Goal: Transaction & Acquisition: Purchase product/service

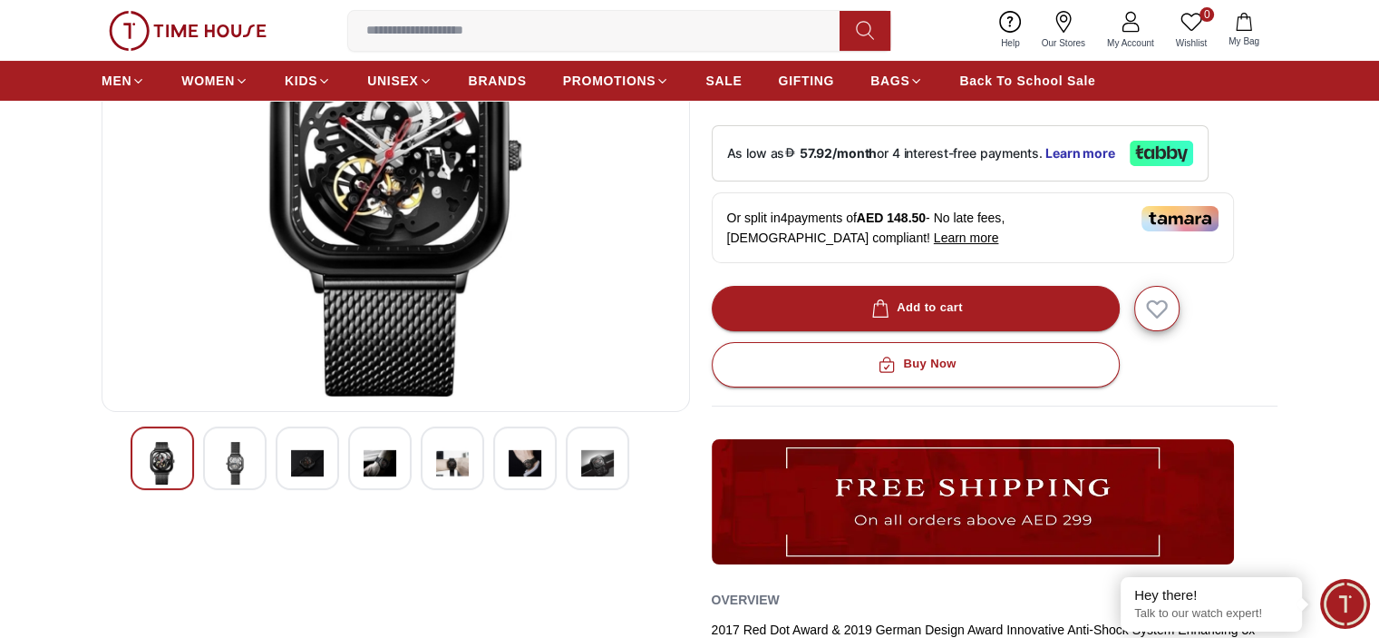
scroll to position [272, 0]
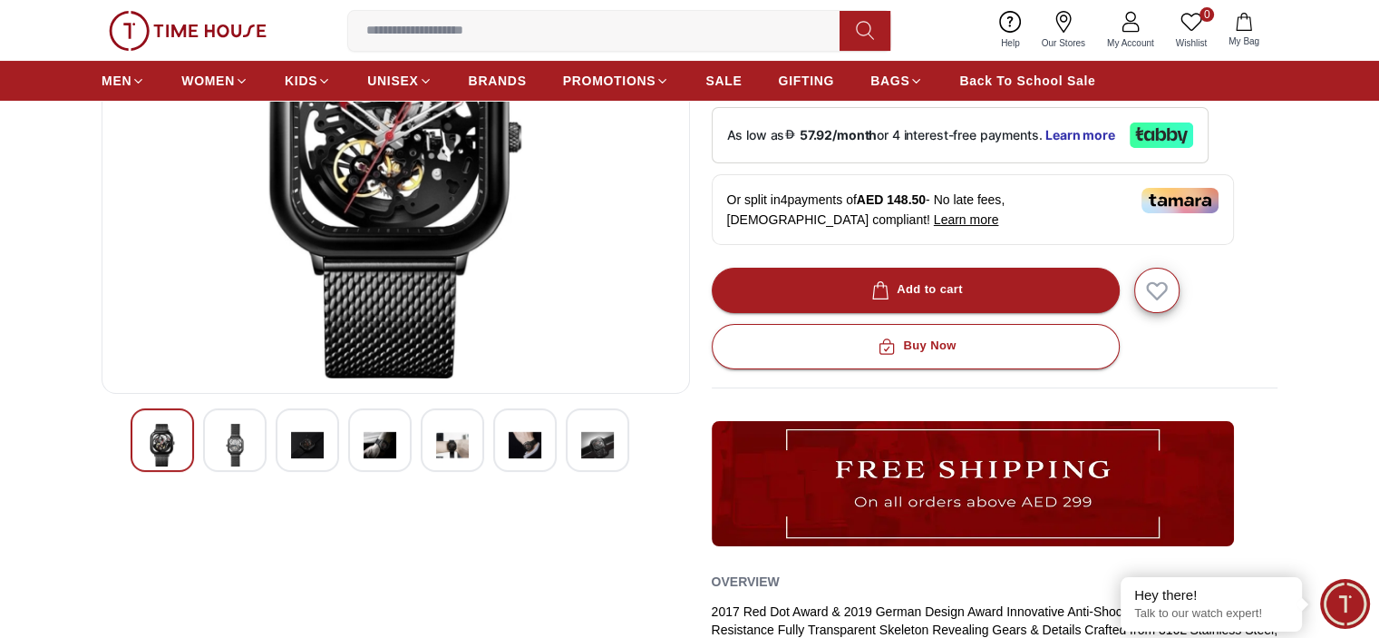
click at [255, 438] on div at bounding box center [234, 439] width 63 height 63
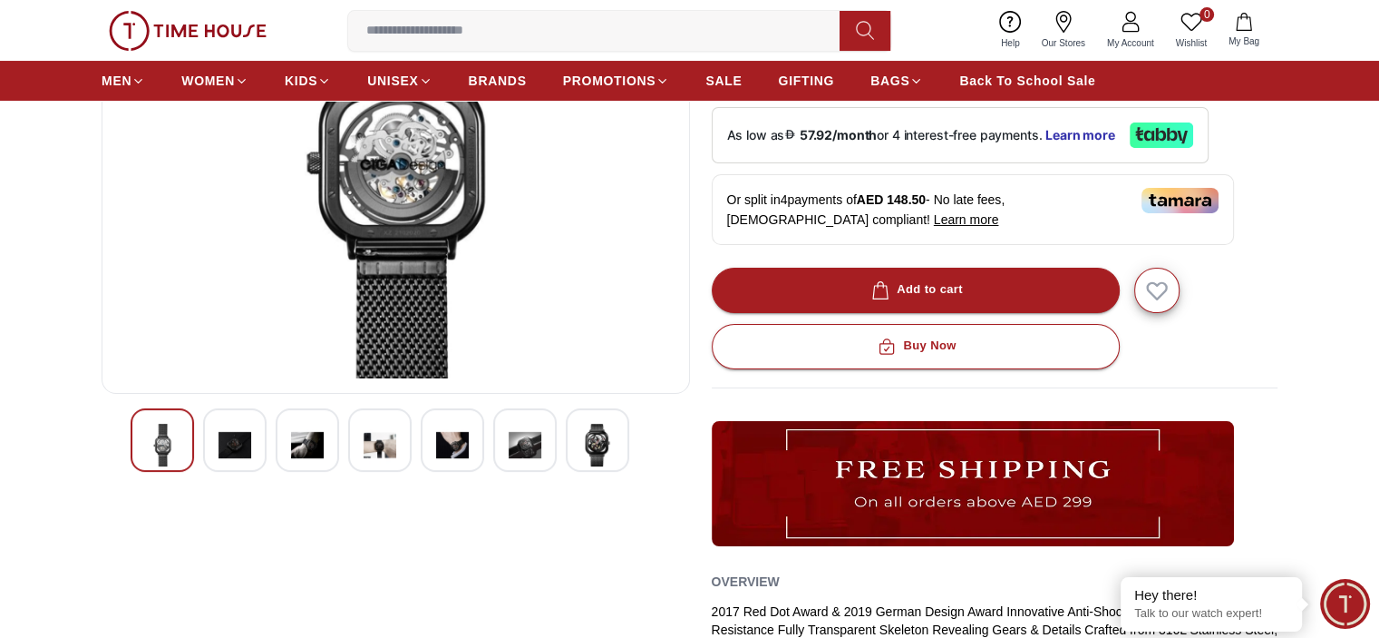
click at [255, 438] on div at bounding box center [234, 439] width 63 height 63
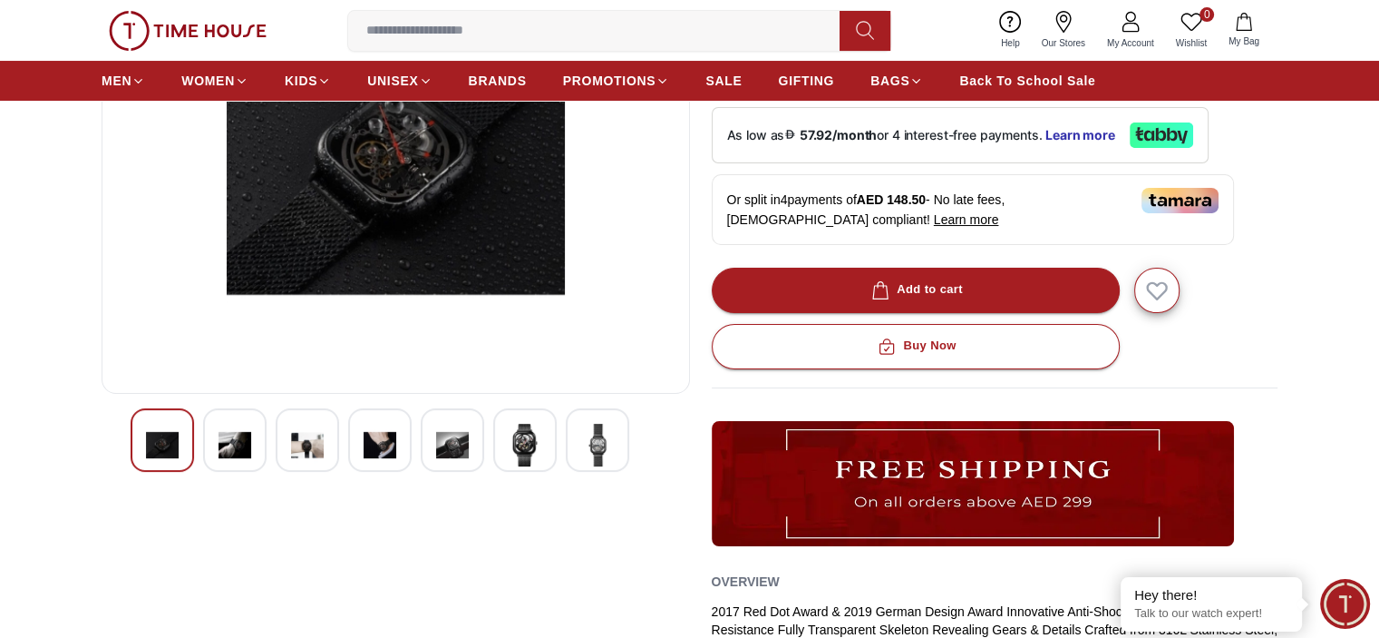
click at [255, 438] on div at bounding box center [234, 439] width 63 height 63
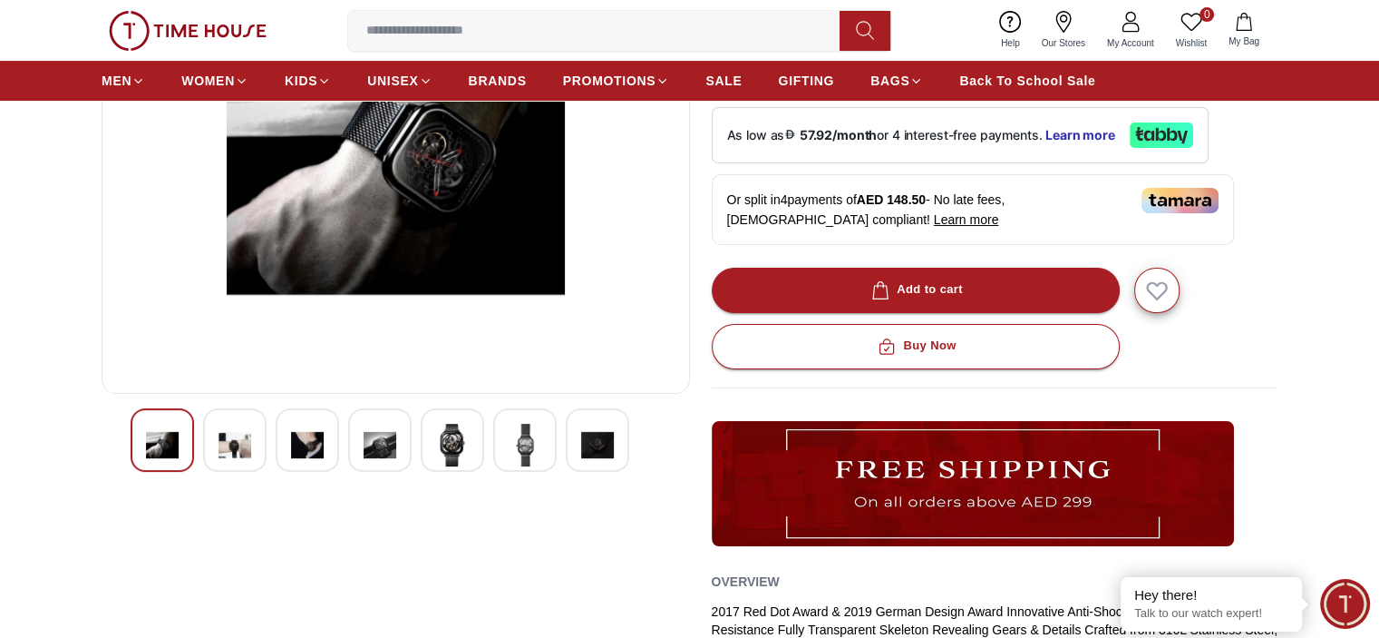
click at [255, 438] on div at bounding box center [234, 439] width 63 height 63
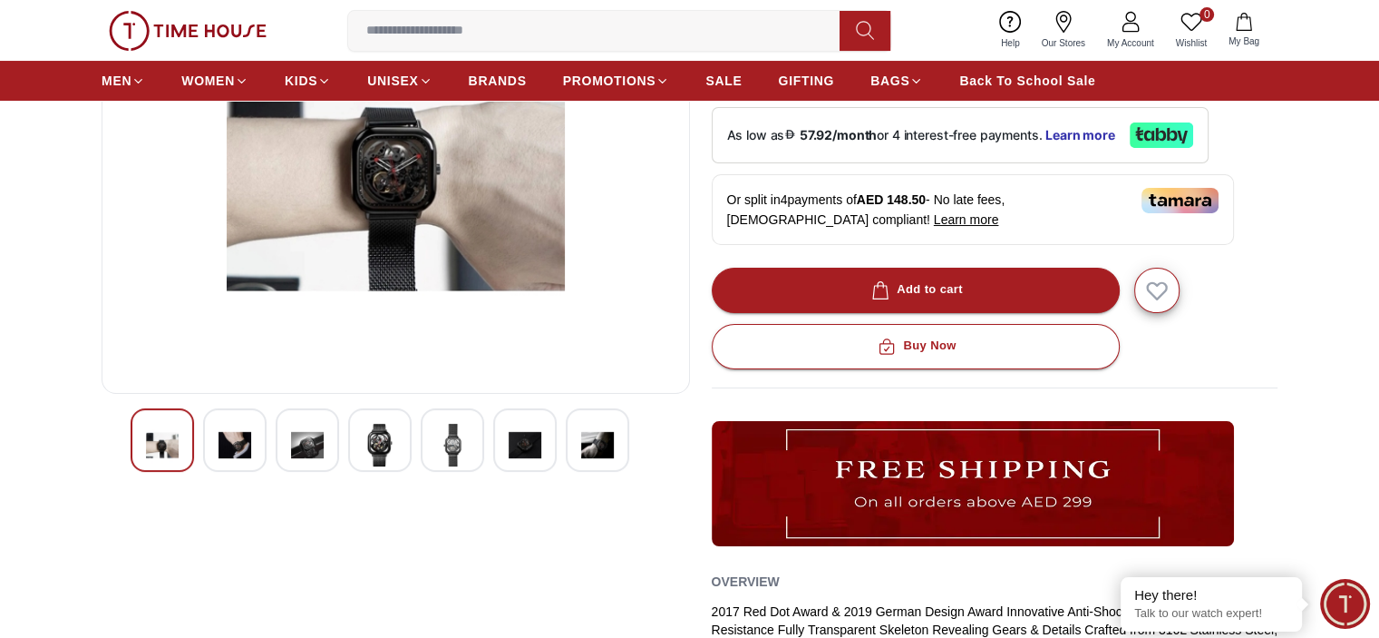
click at [255, 438] on div at bounding box center [234, 439] width 63 height 63
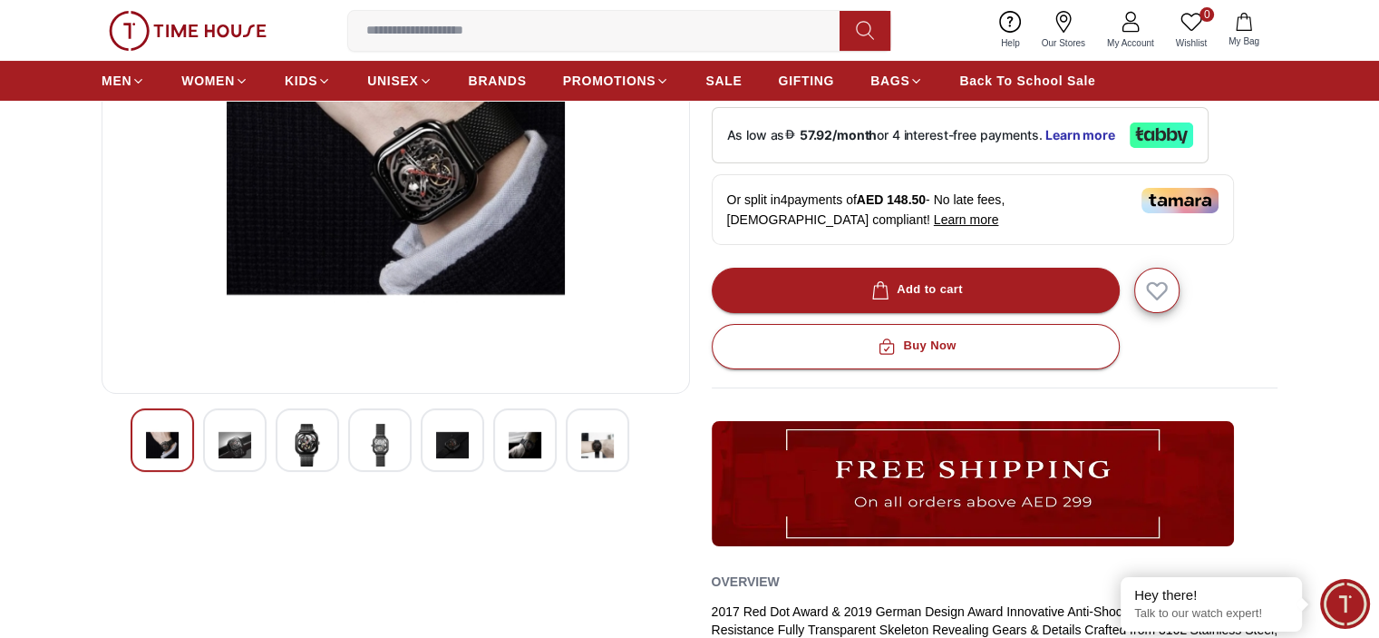
click at [255, 438] on div at bounding box center [234, 439] width 63 height 63
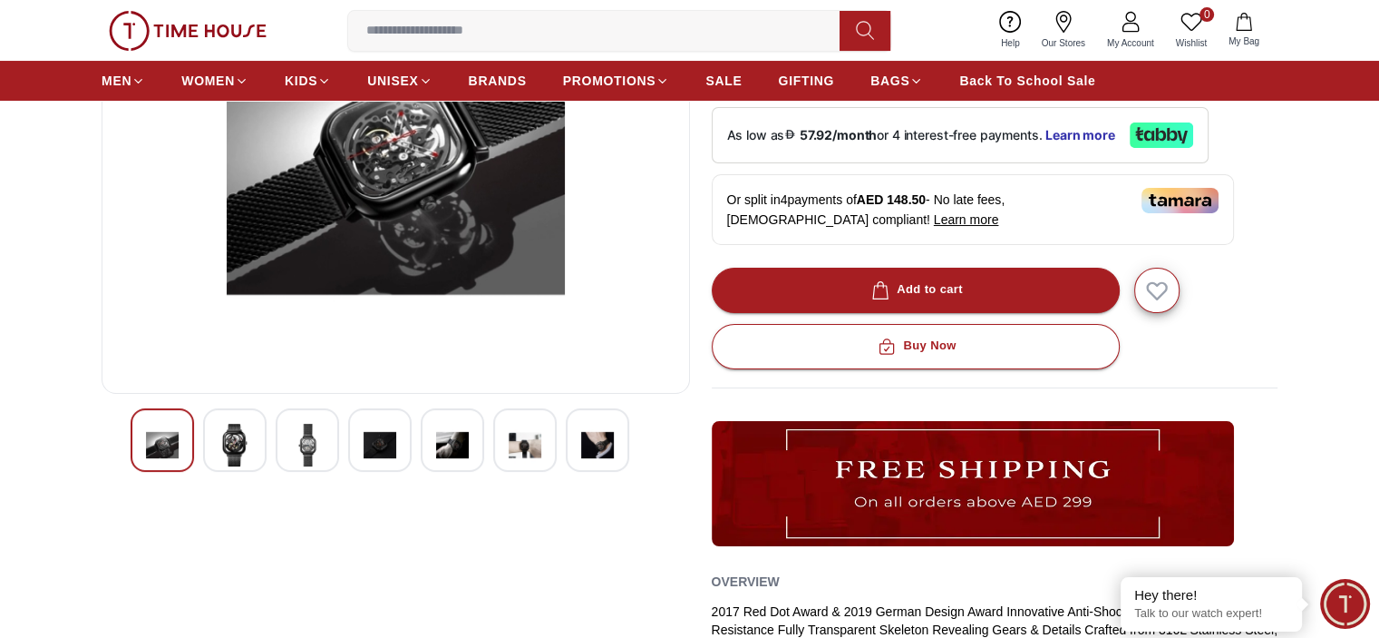
click at [255, 438] on div at bounding box center [234, 439] width 63 height 63
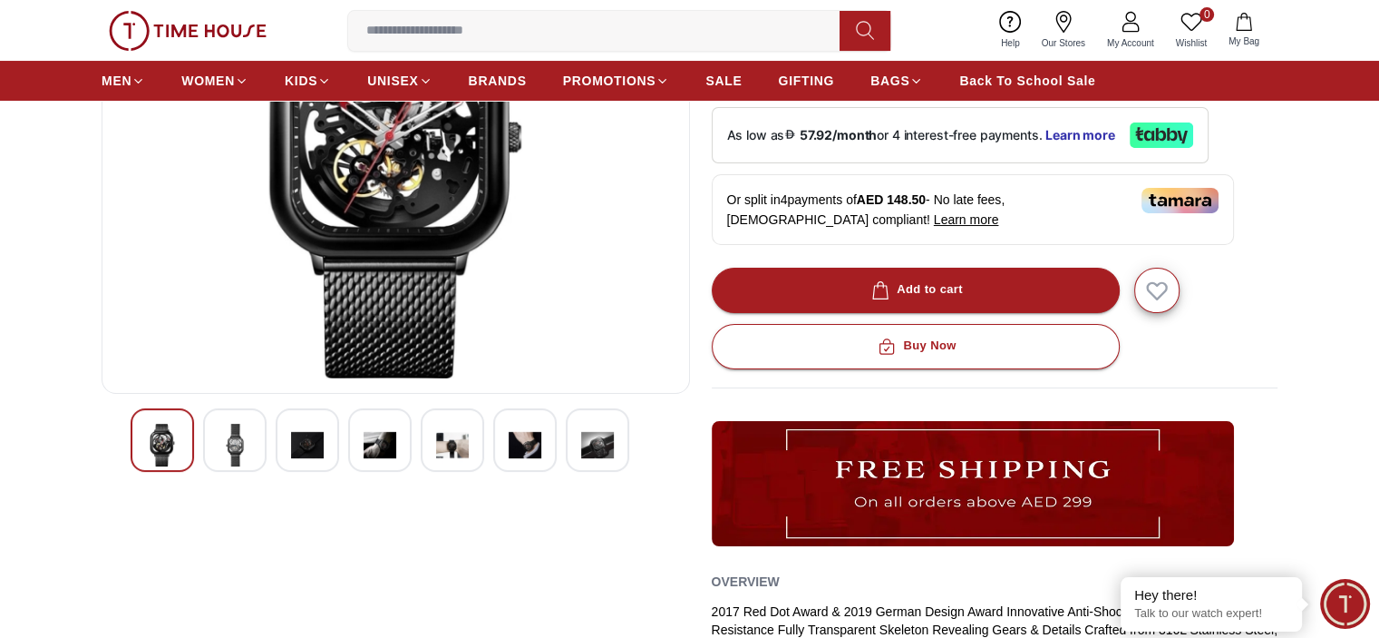
click at [255, 438] on div at bounding box center [234, 439] width 63 height 63
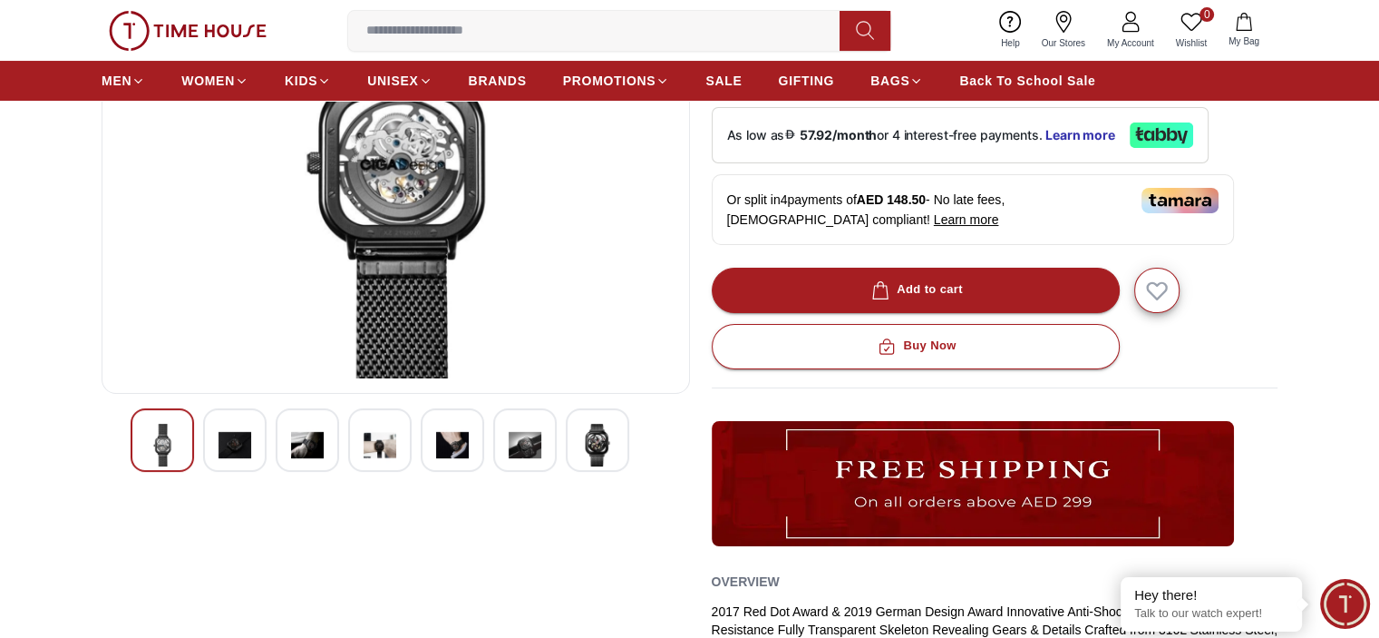
click at [255, 438] on div at bounding box center [234, 439] width 63 height 63
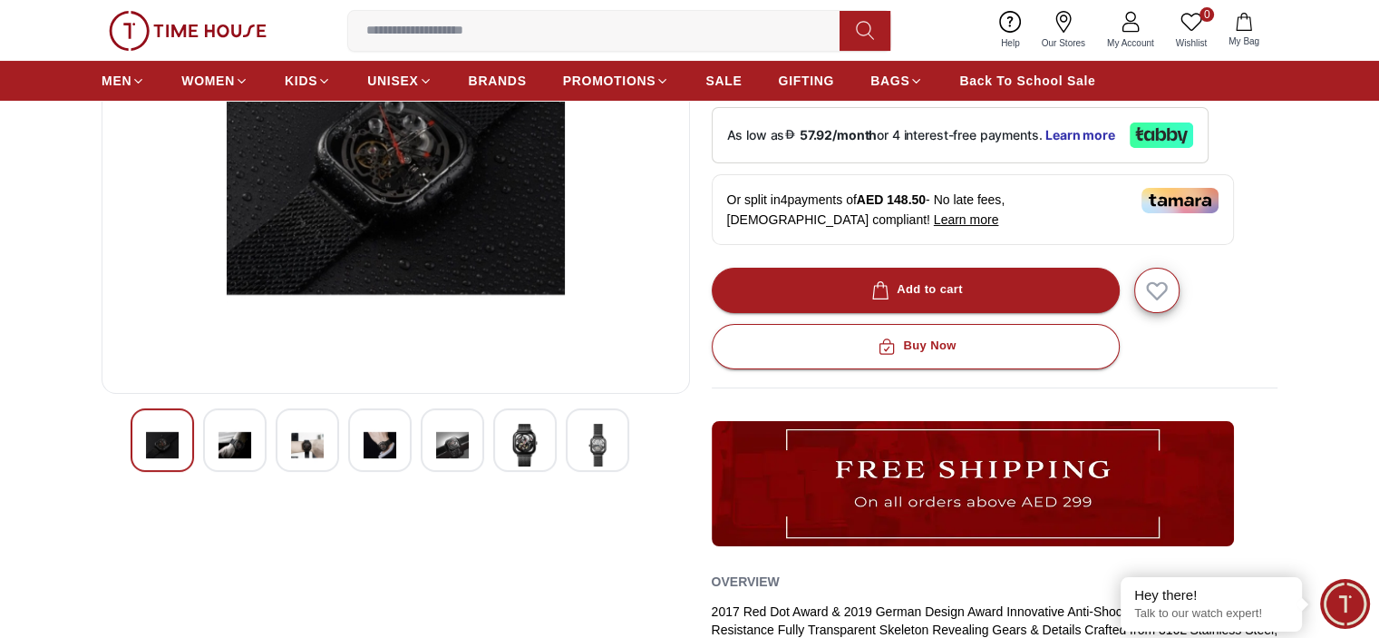
click at [255, 438] on div at bounding box center [234, 439] width 63 height 63
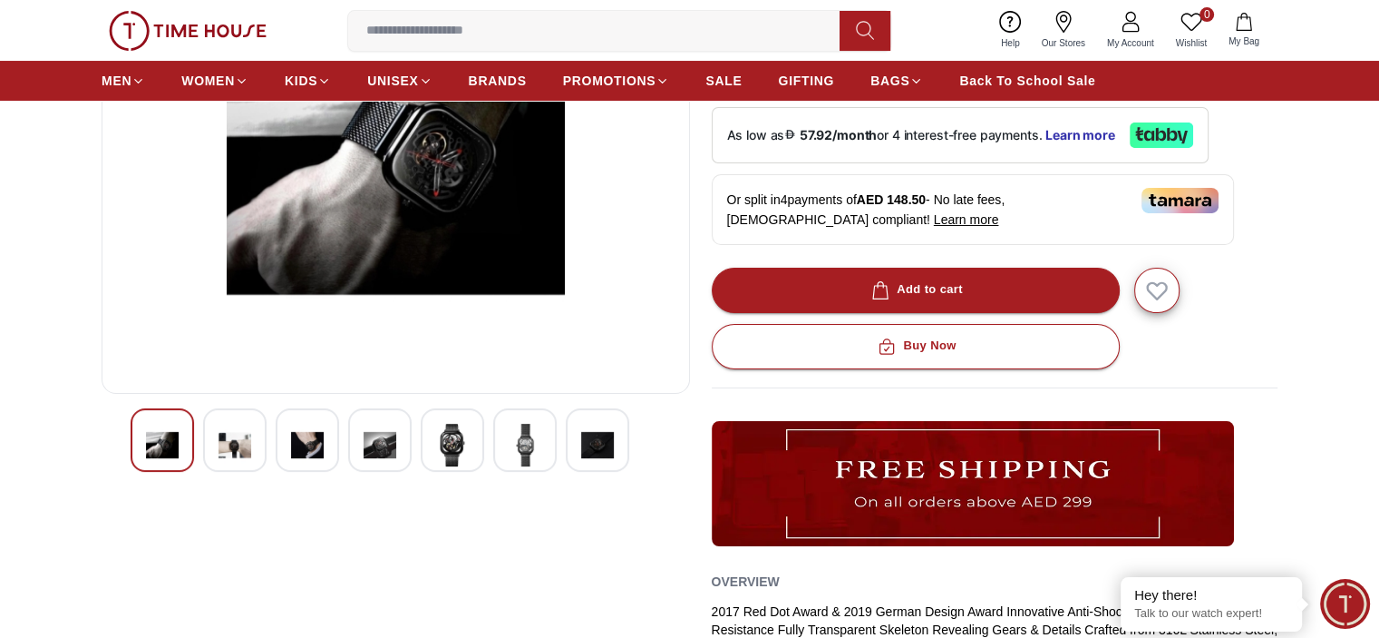
click at [255, 438] on div at bounding box center [234, 439] width 63 height 63
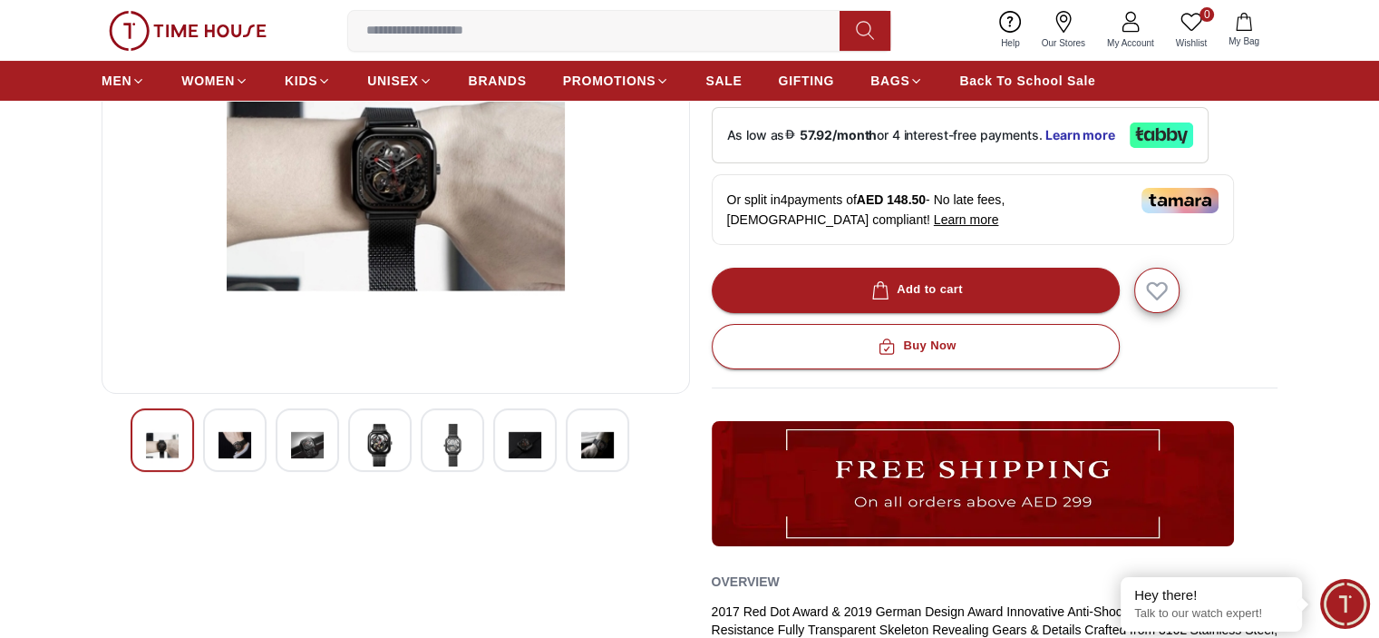
click at [255, 438] on div at bounding box center [234, 439] width 63 height 63
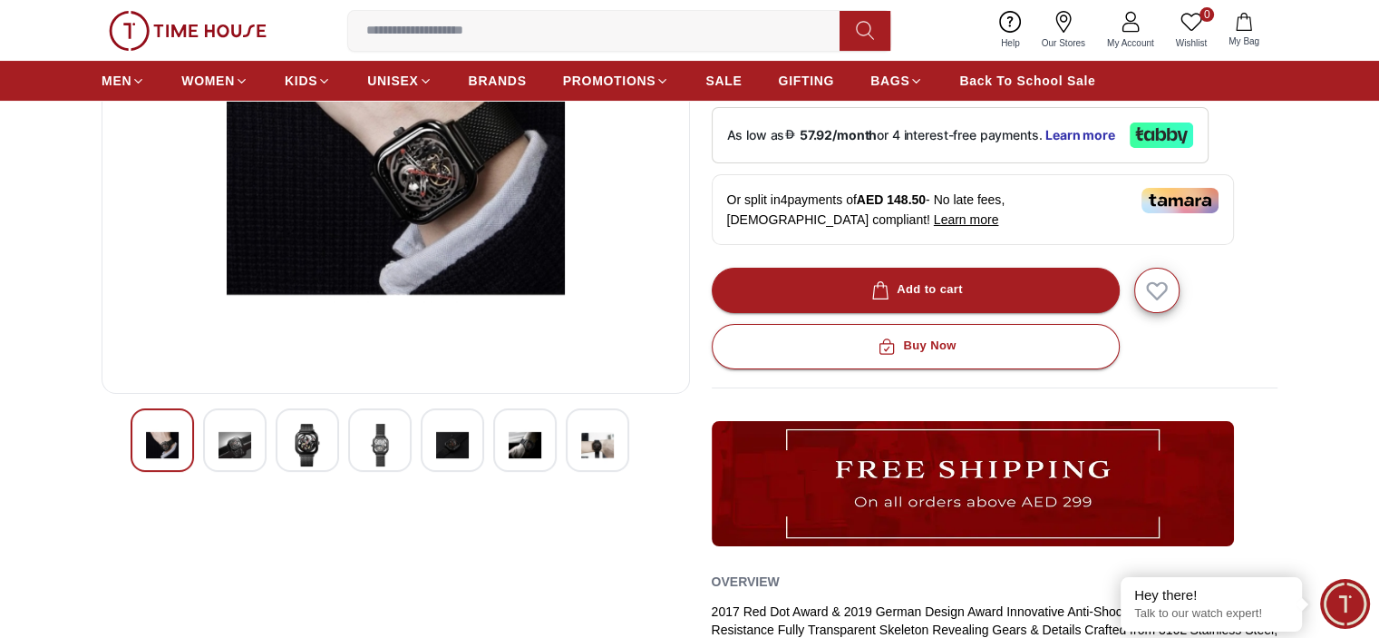
click at [255, 438] on div at bounding box center [234, 439] width 63 height 63
click at [276, 438] on div at bounding box center [307, 439] width 63 height 63
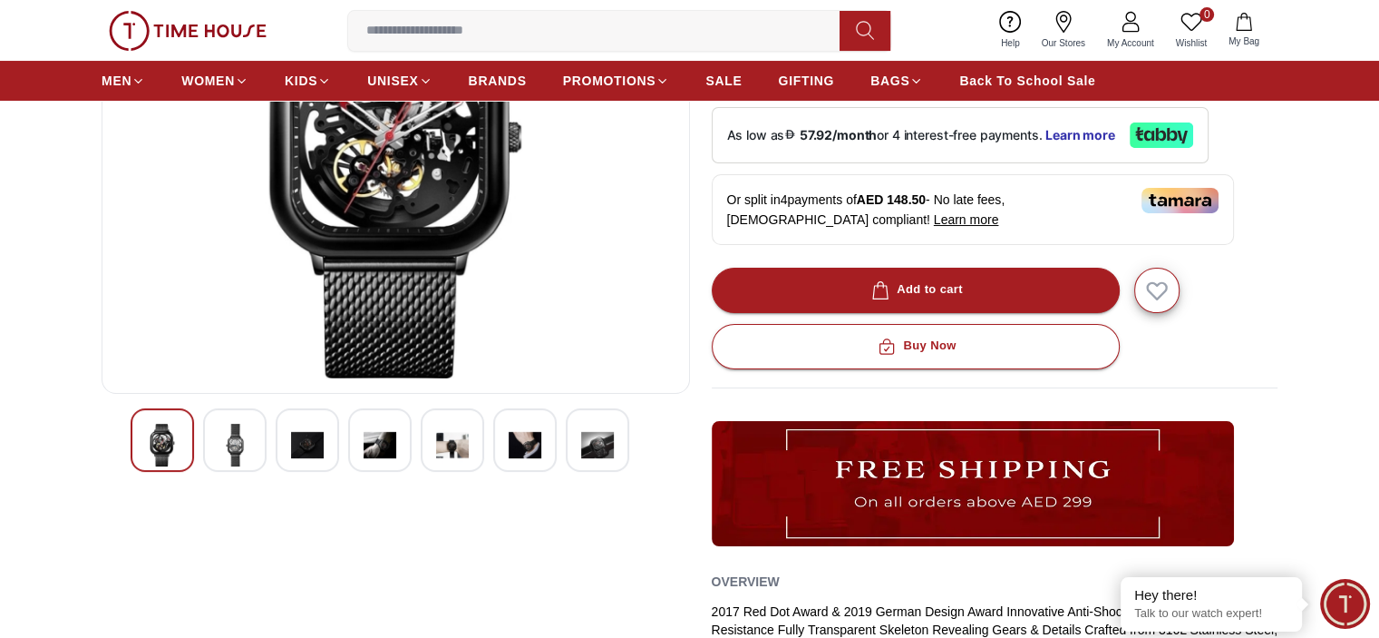
click at [255, 438] on div at bounding box center [234, 439] width 63 height 63
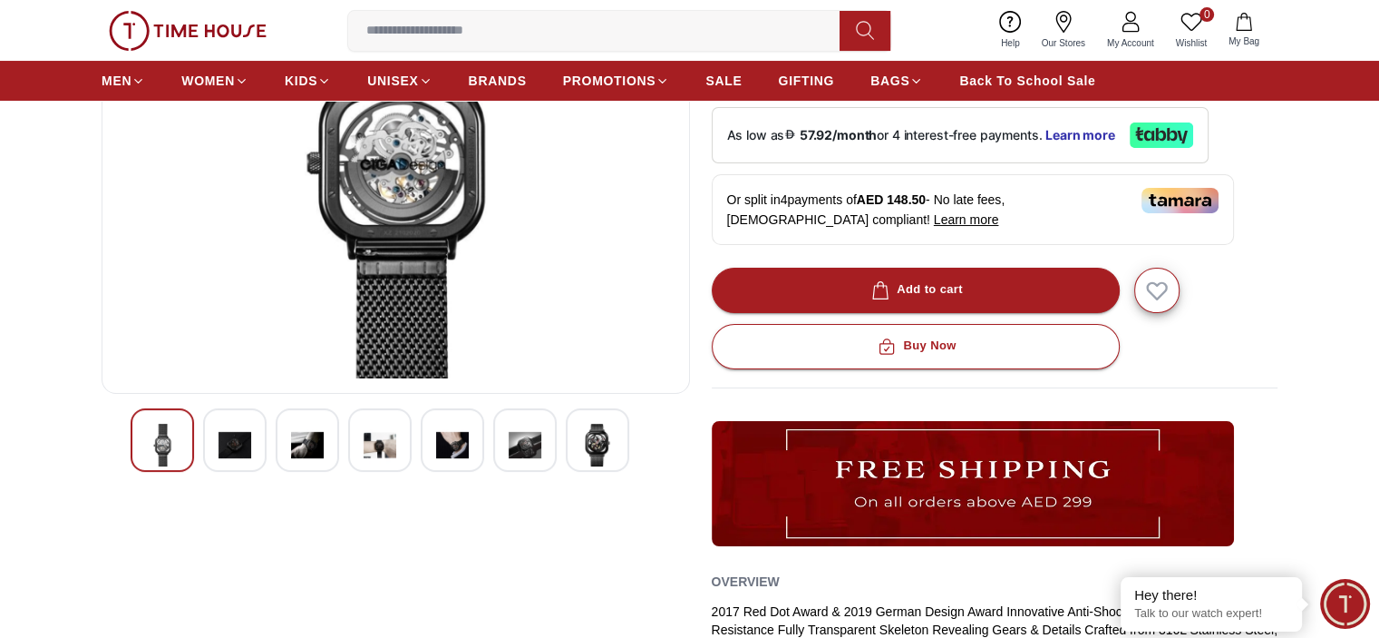
click at [255, 438] on div at bounding box center [234, 439] width 63 height 63
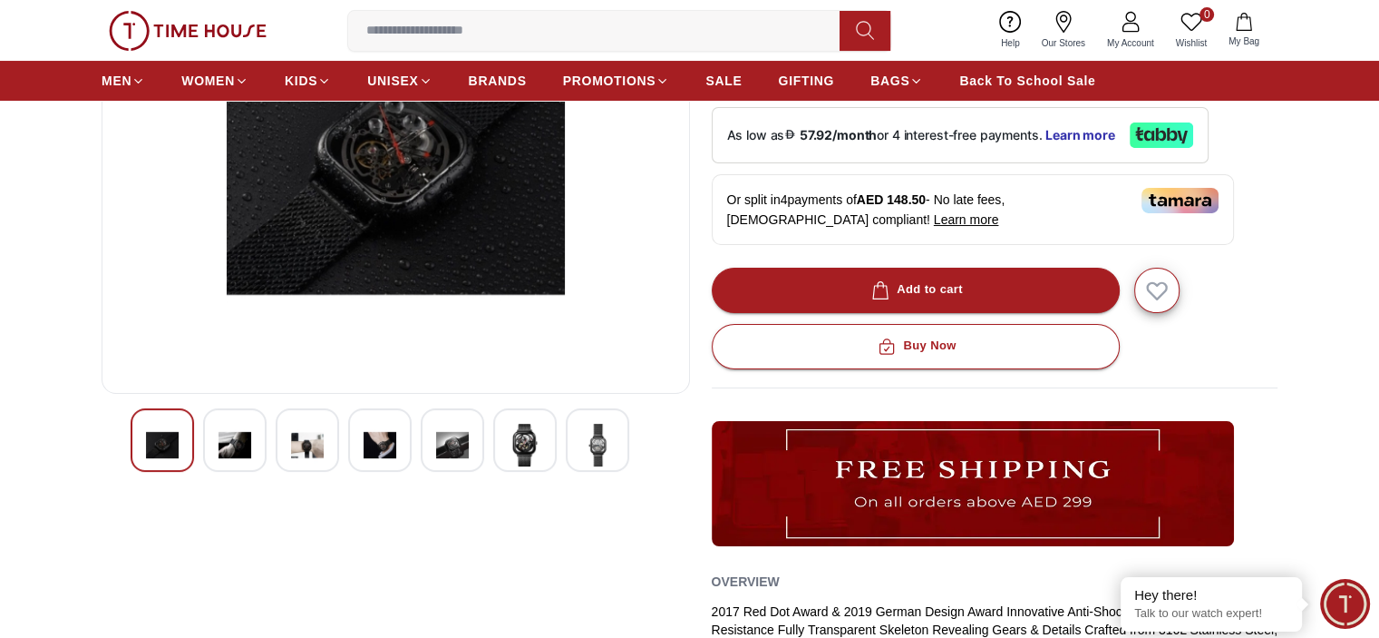
click at [255, 438] on div at bounding box center [234, 439] width 63 height 63
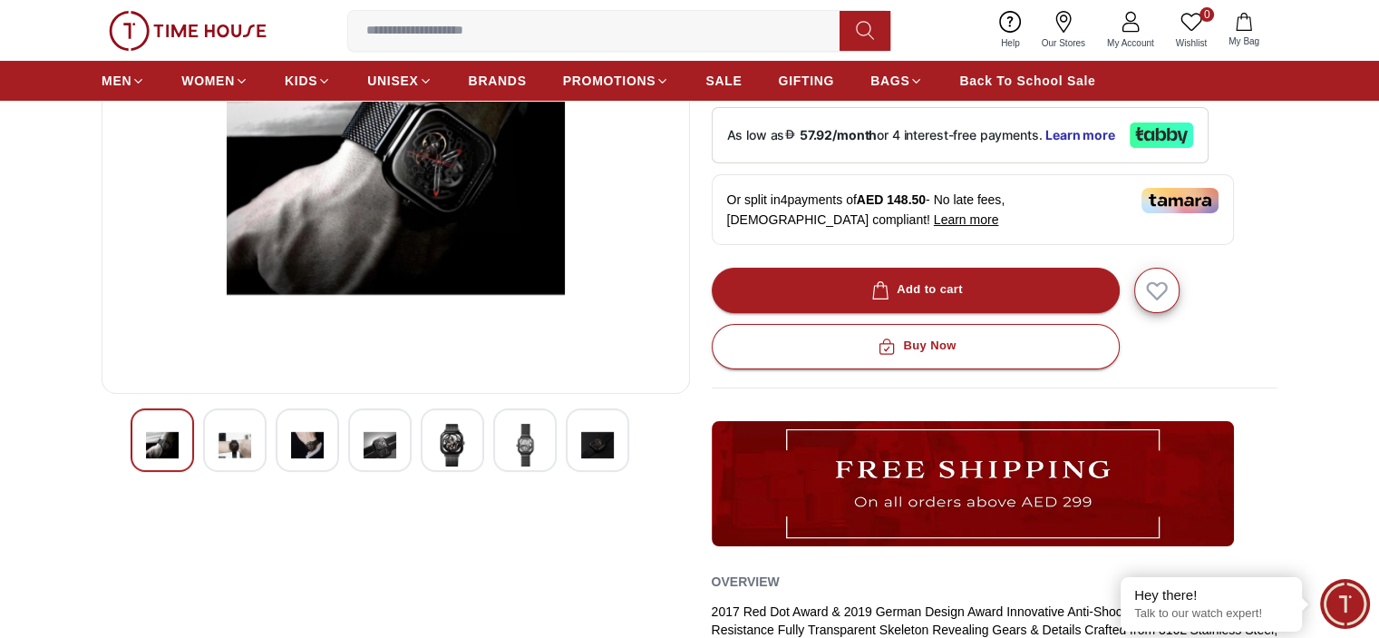
click at [255, 438] on div at bounding box center [234, 439] width 63 height 63
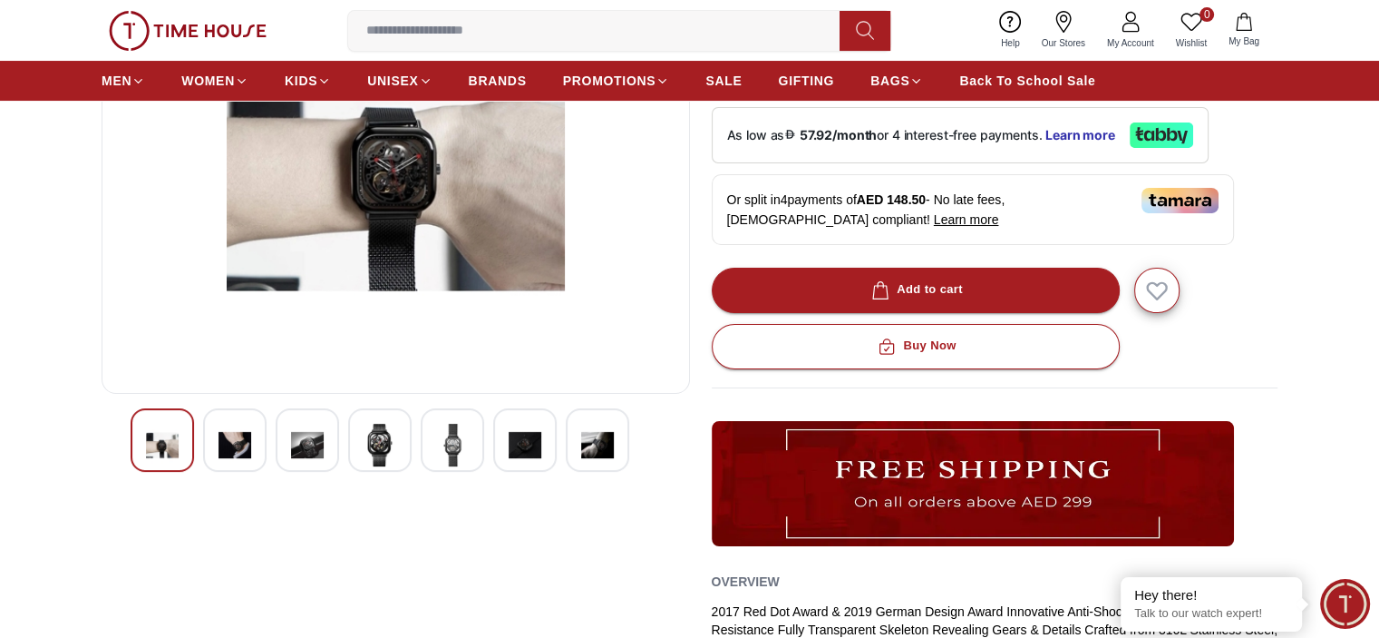
click at [255, 438] on div at bounding box center [234, 439] width 63 height 63
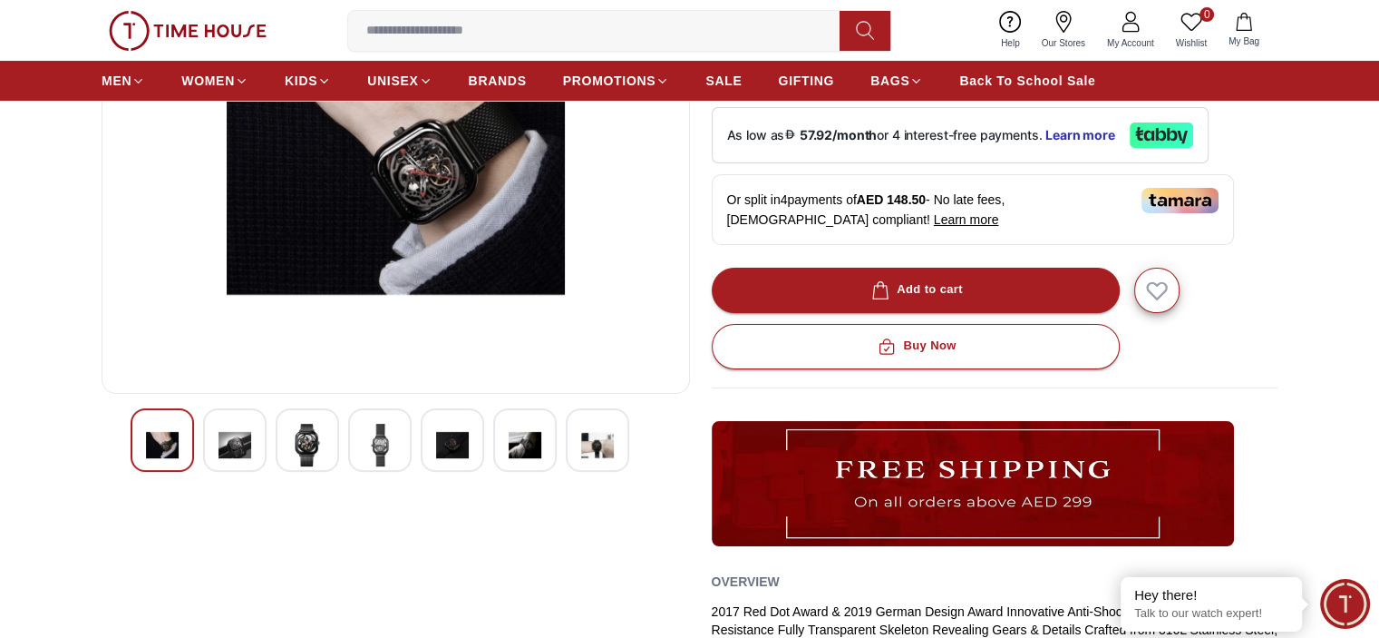
click at [255, 438] on div at bounding box center [234, 439] width 63 height 63
click at [276, 438] on div at bounding box center [307, 439] width 63 height 63
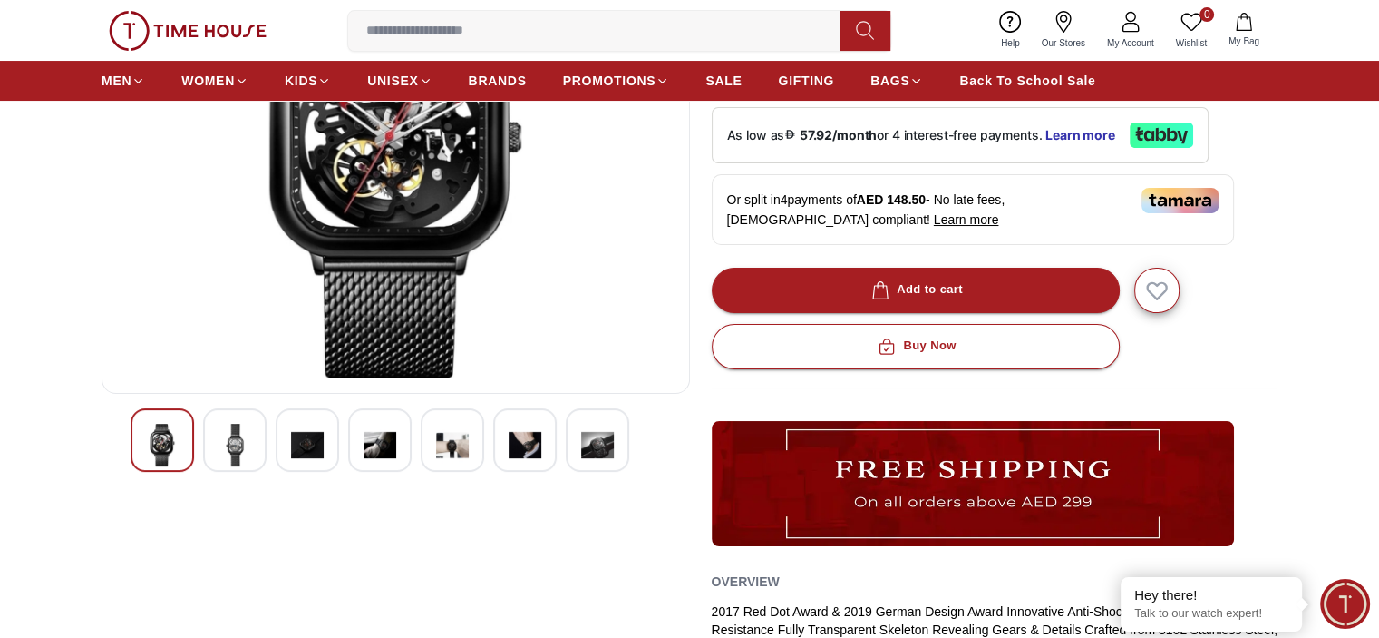
click at [255, 438] on div at bounding box center [234, 439] width 63 height 63
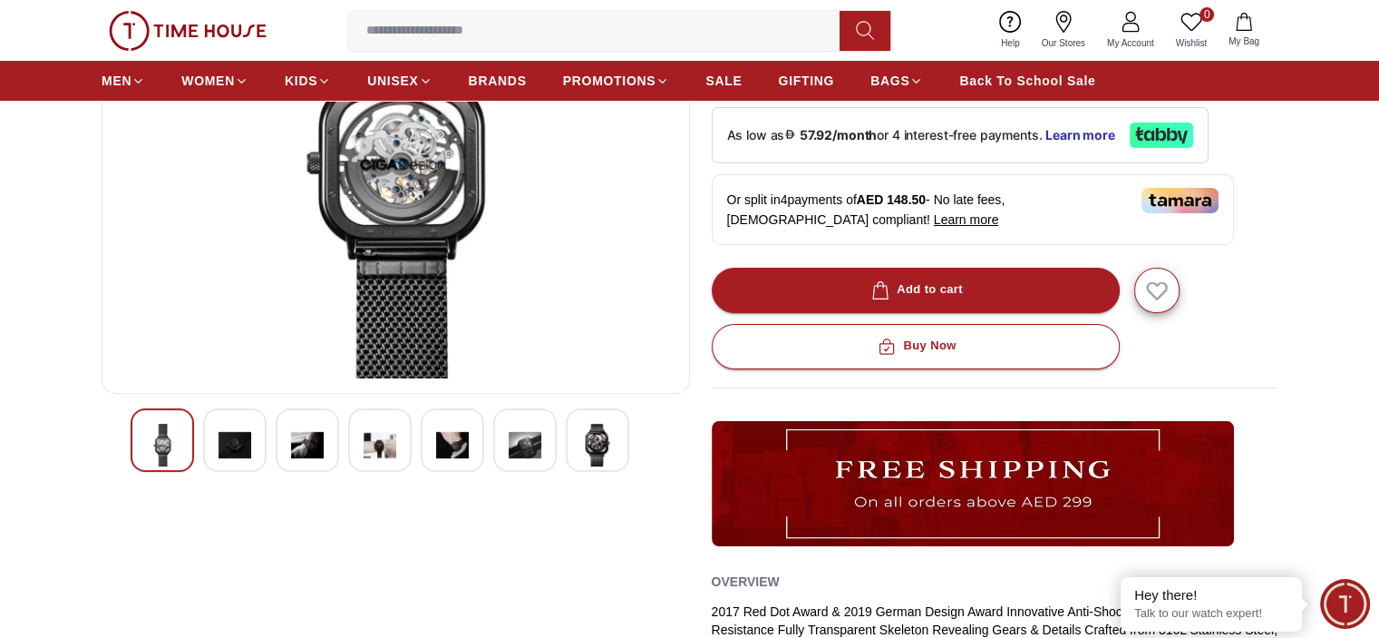
click at [255, 438] on div at bounding box center [234, 439] width 63 height 63
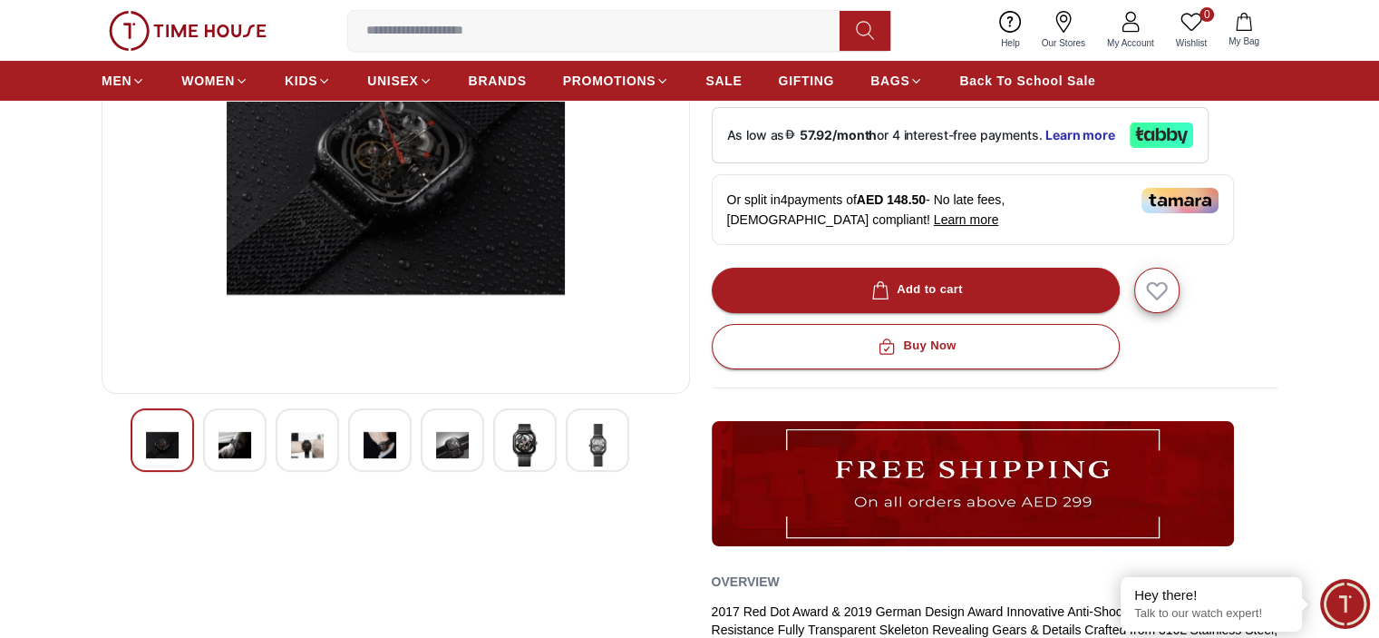
click at [255, 438] on div at bounding box center [234, 439] width 63 height 63
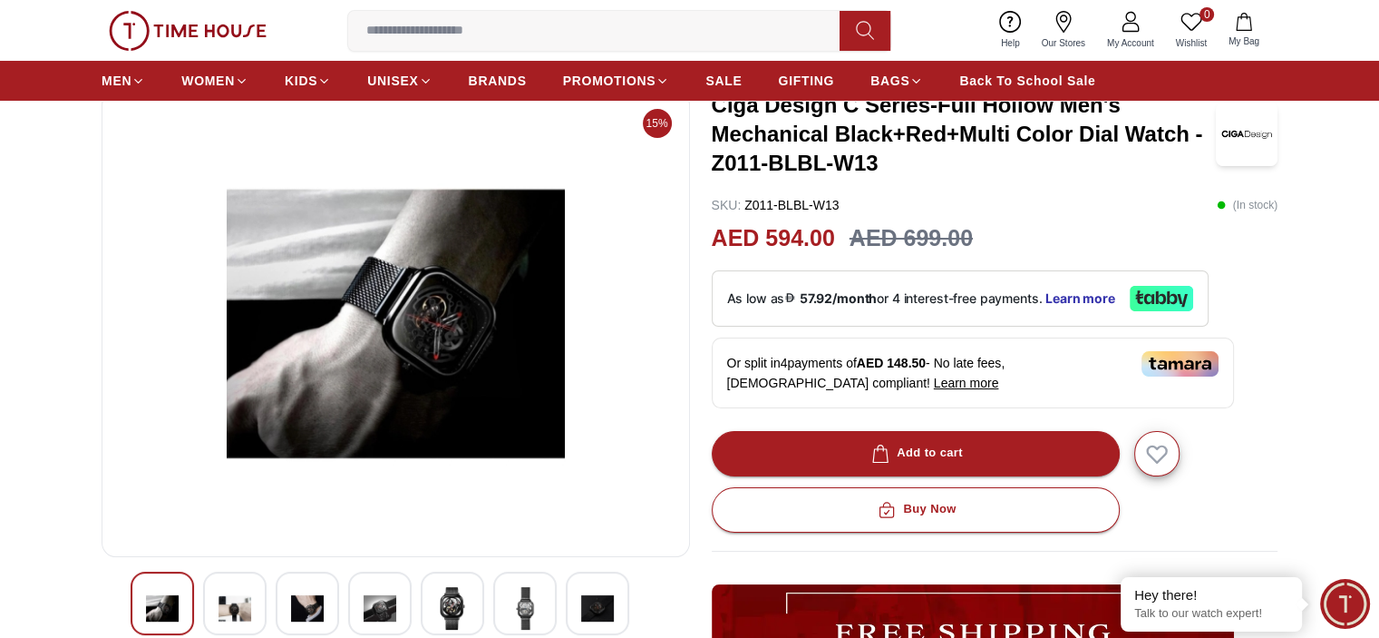
scroll to position [181, 0]
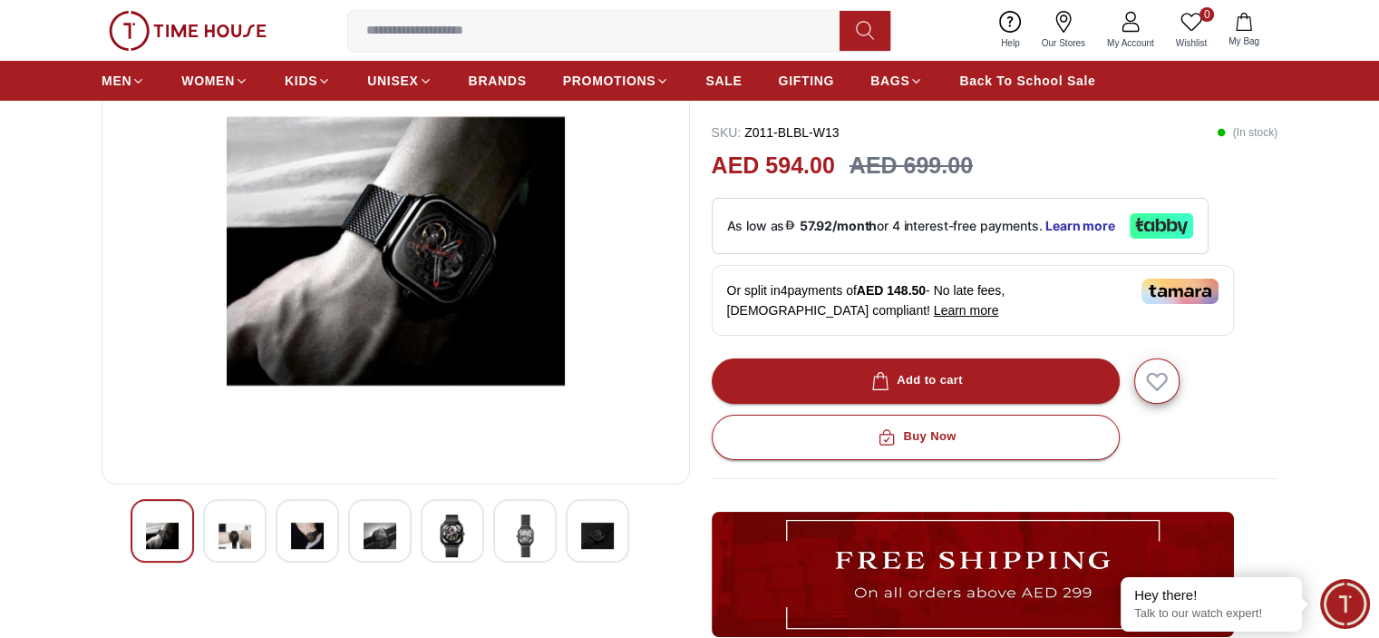
click at [589, 540] on img at bounding box center [597, 535] width 33 height 43
